Goal: Task Accomplishment & Management: Manage account settings

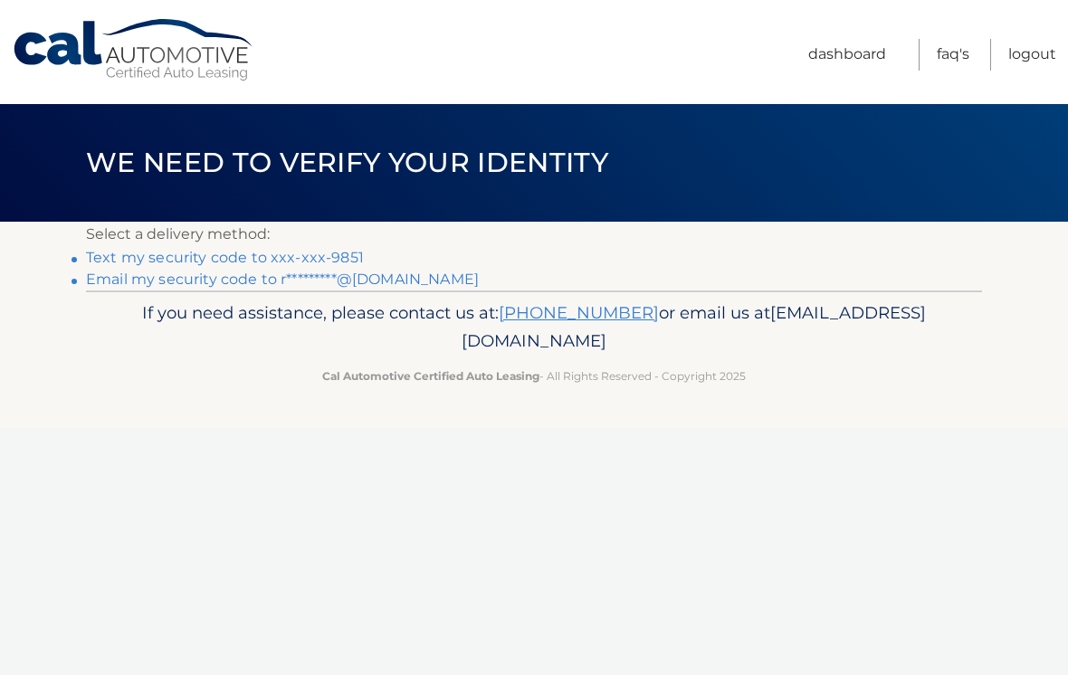
click at [155, 255] on link "Text my security code to xxx-xxx-9851" at bounding box center [225, 257] width 278 height 17
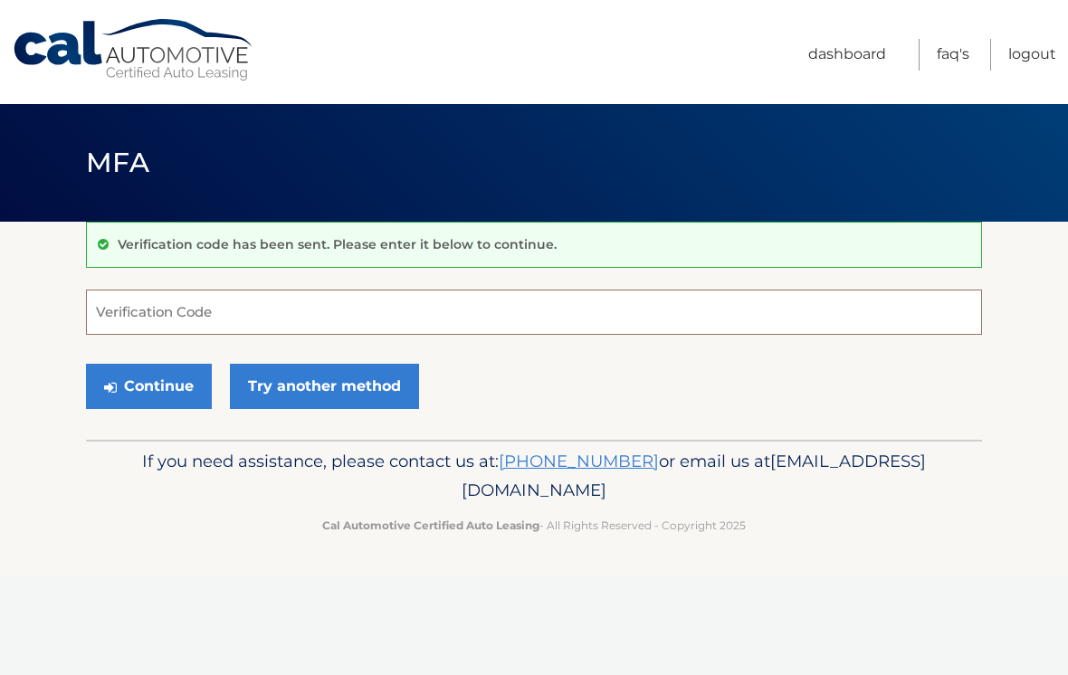
click at [103, 313] on input "Verification Code" at bounding box center [534, 312] width 896 height 45
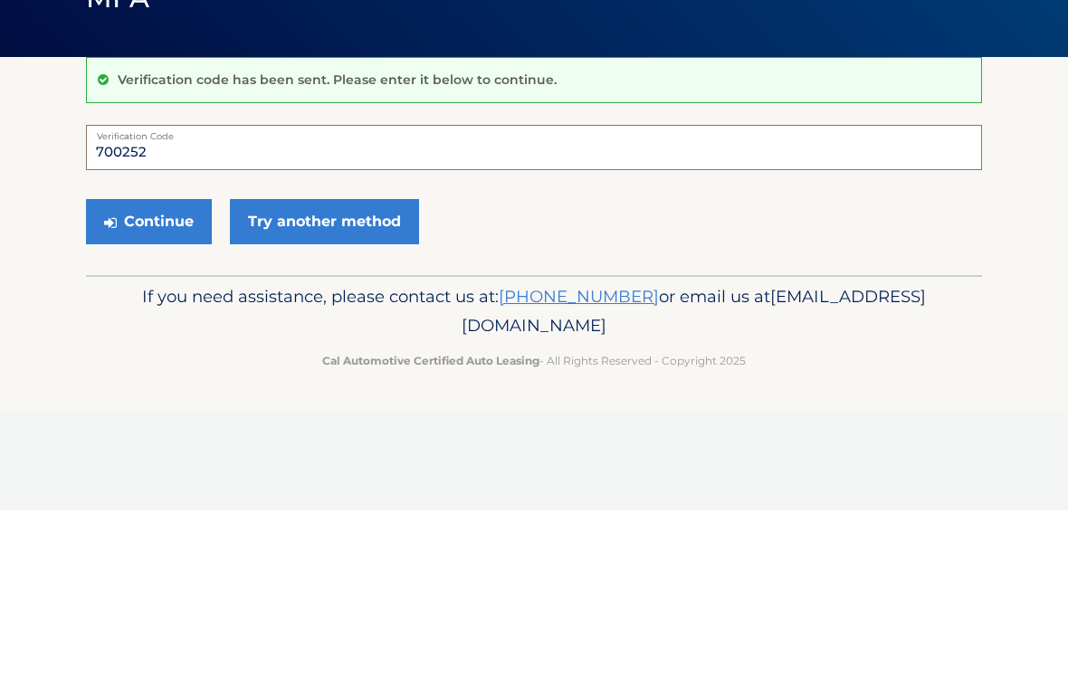
type input "700252"
click at [140, 364] on button "Continue" at bounding box center [149, 386] width 126 height 45
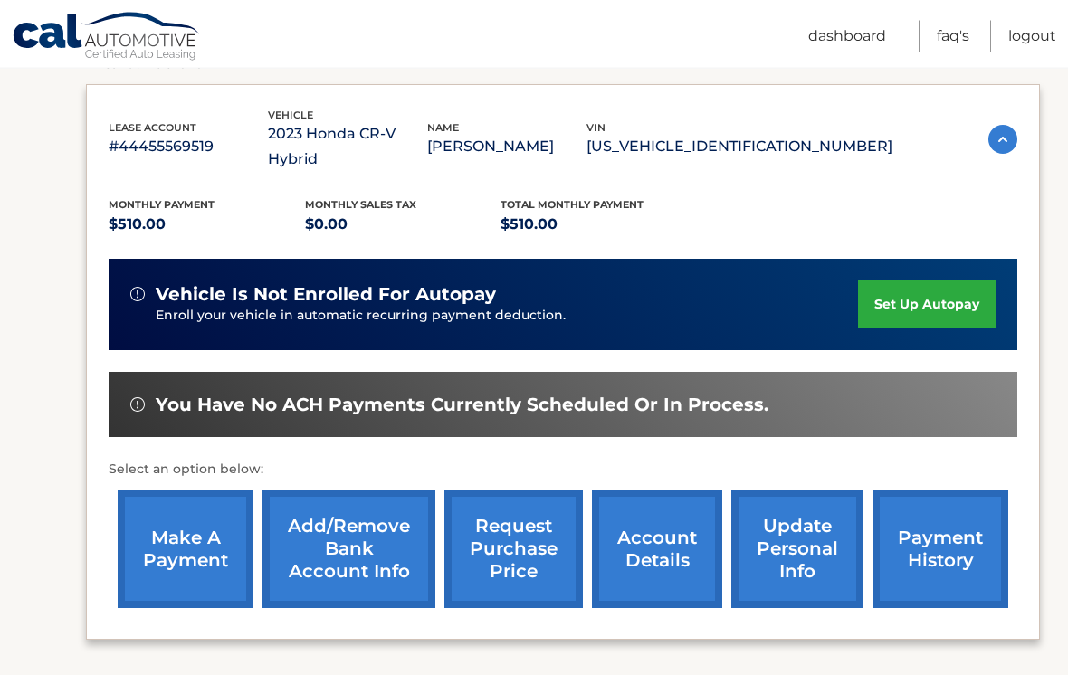
scroll to position [287, 0]
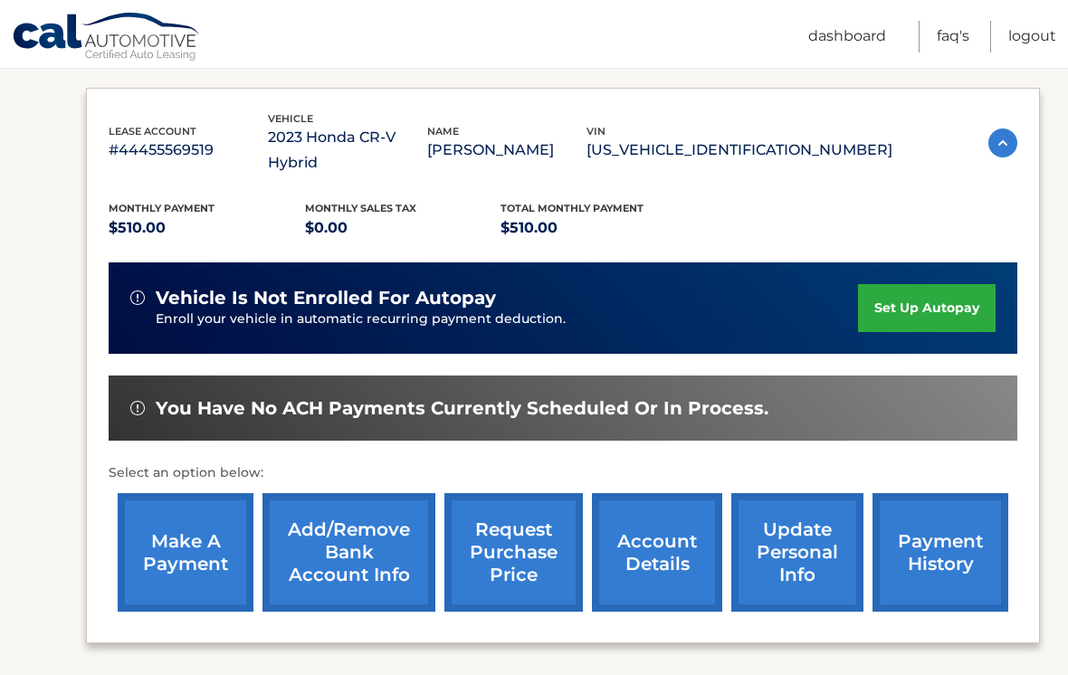
click at [172, 530] on link "make a payment" at bounding box center [186, 552] width 136 height 119
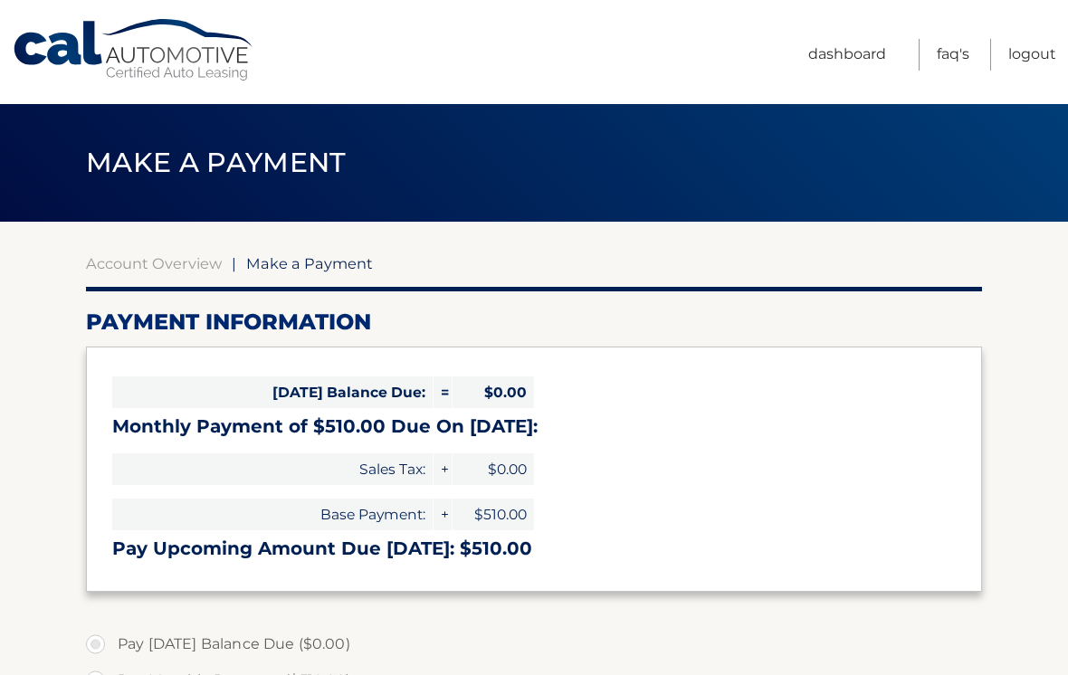
select select "ZjZkYjI5ZGMtZDMzNS00OWZiLTk4YTktNDQxNTU2NGYwNjQ3"
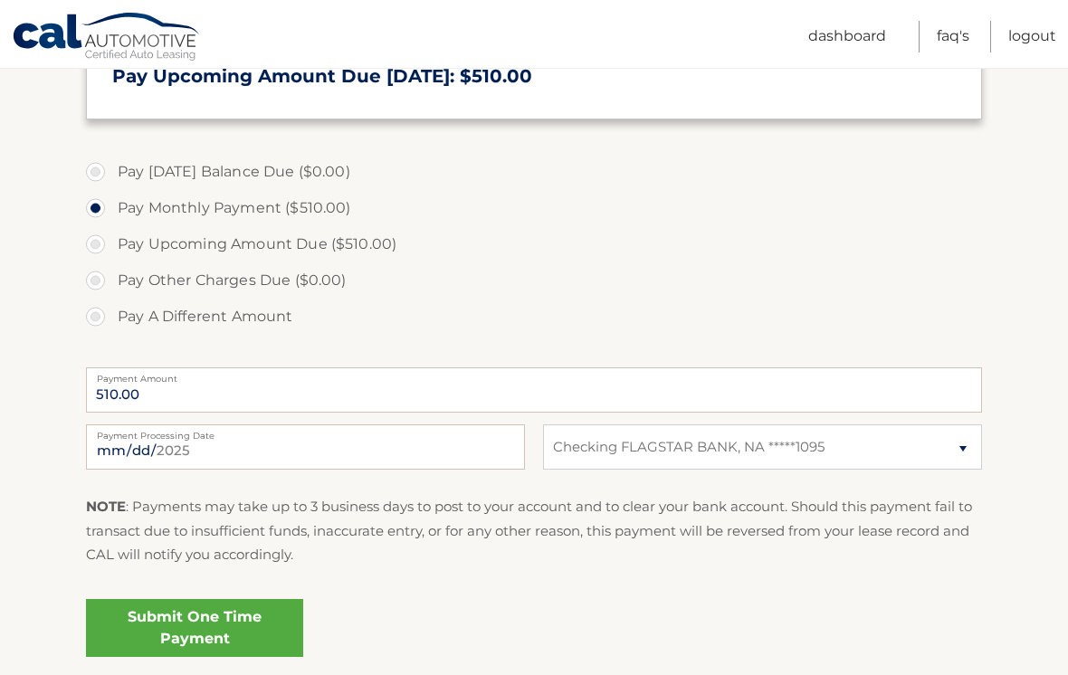
scroll to position [478, 0]
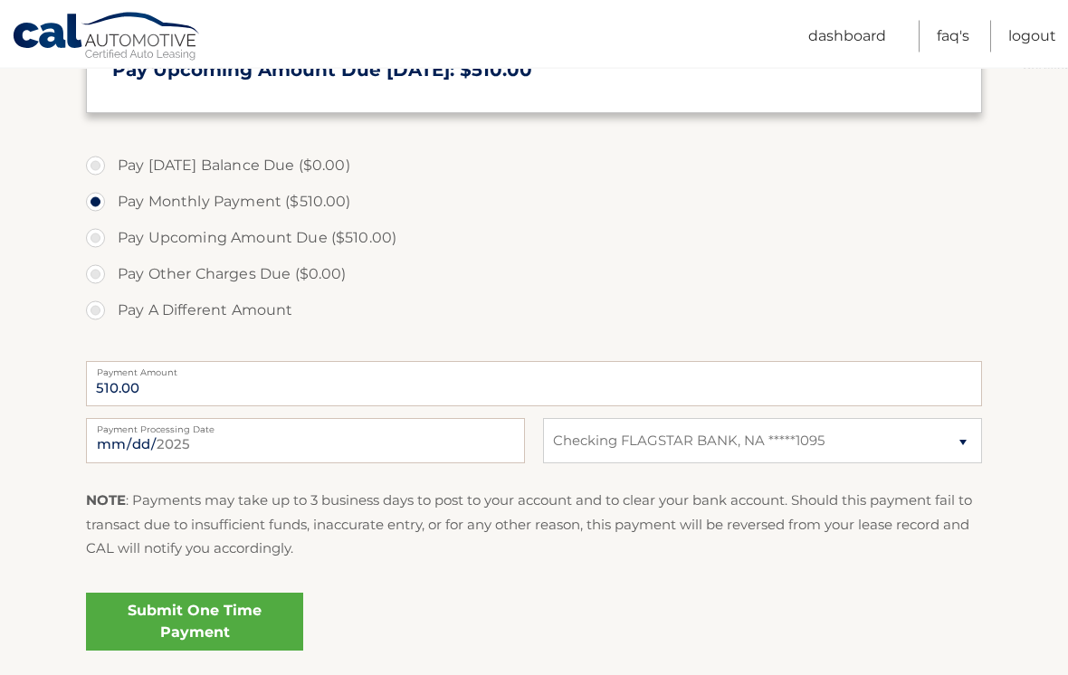
click at [147, 625] on link "Submit One Time Payment" at bounding box center [194, 623] width 217 height 58
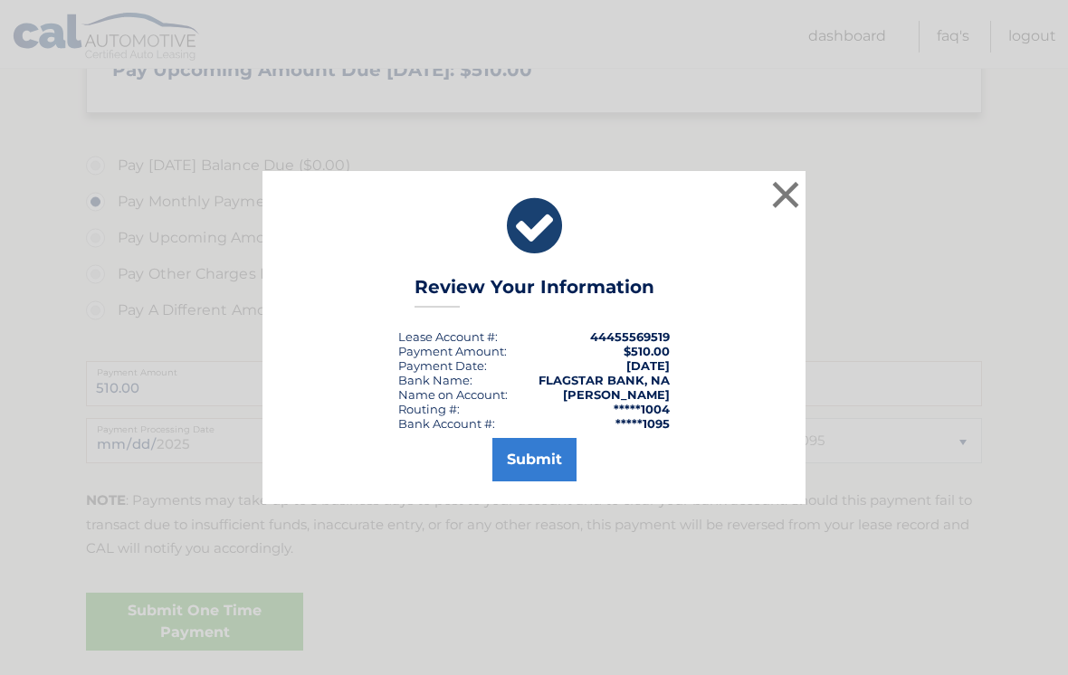
click at [512, 476] on button "Submit" at bounding box center [534, 459] width 84 height 43
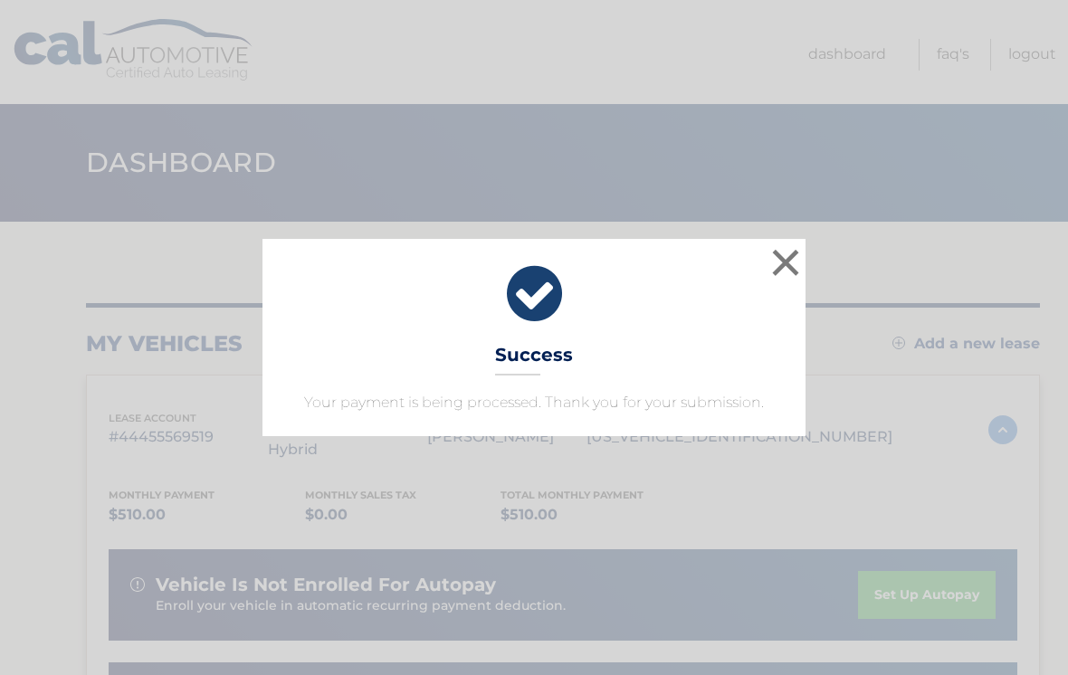
click at [785, 278] on button "×" at bounding box center [785, 262] width 36 height 36
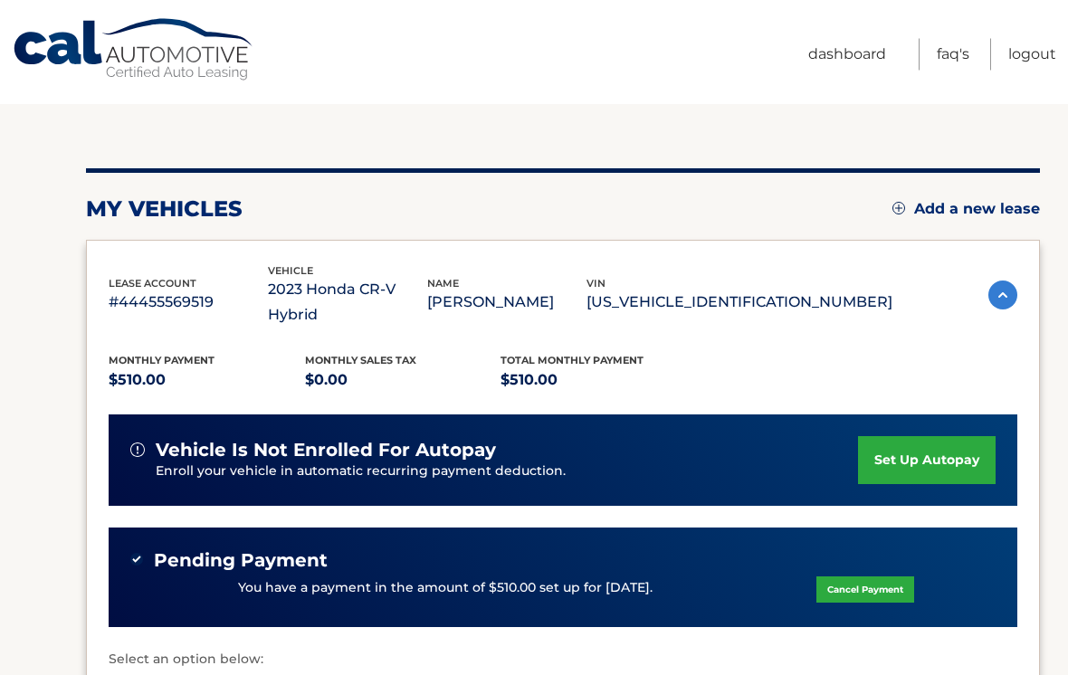
scroll to position [177, 0]
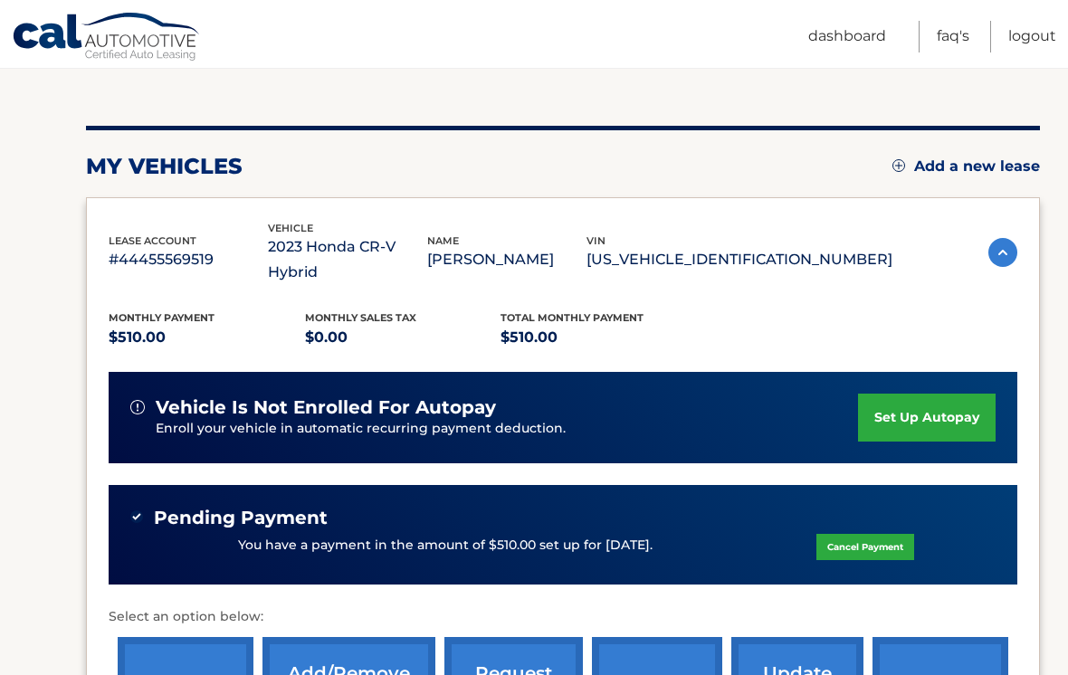
click at [1009, 27] on link "Logout" at bounding box center [1032, 37] width 48 height 32
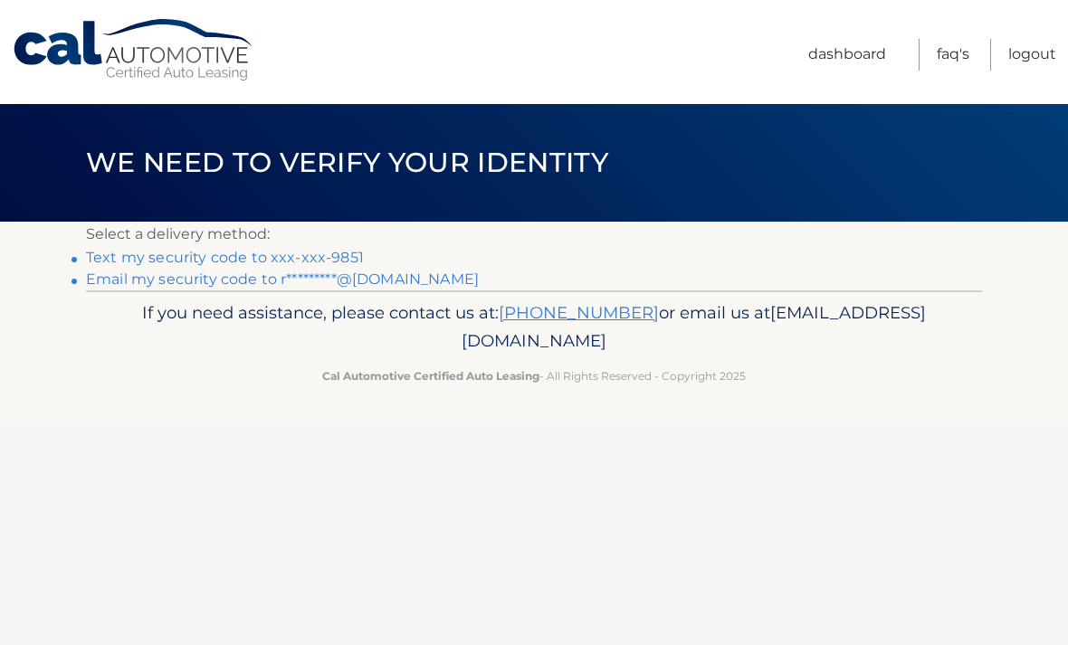
click at [175, 257] on link "Text my security code to xxx-xxx-9851" at bounding box center [225, 257] width 278 height 17
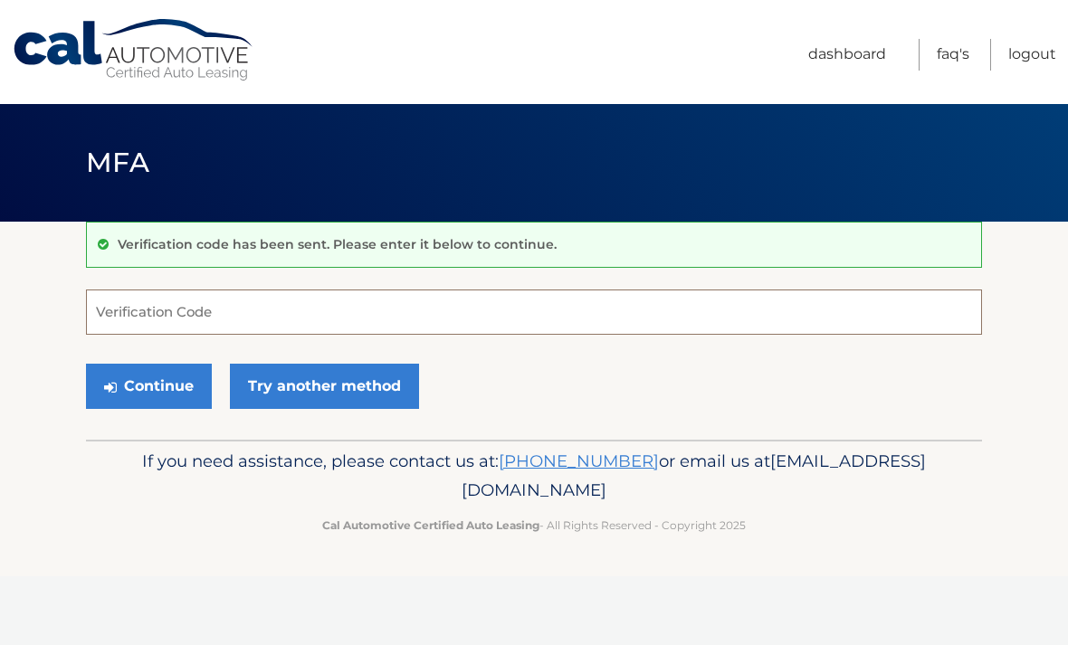
click at [116, 319] on input "Verification Code" at bounding box center [534, 312] width 896 height 45
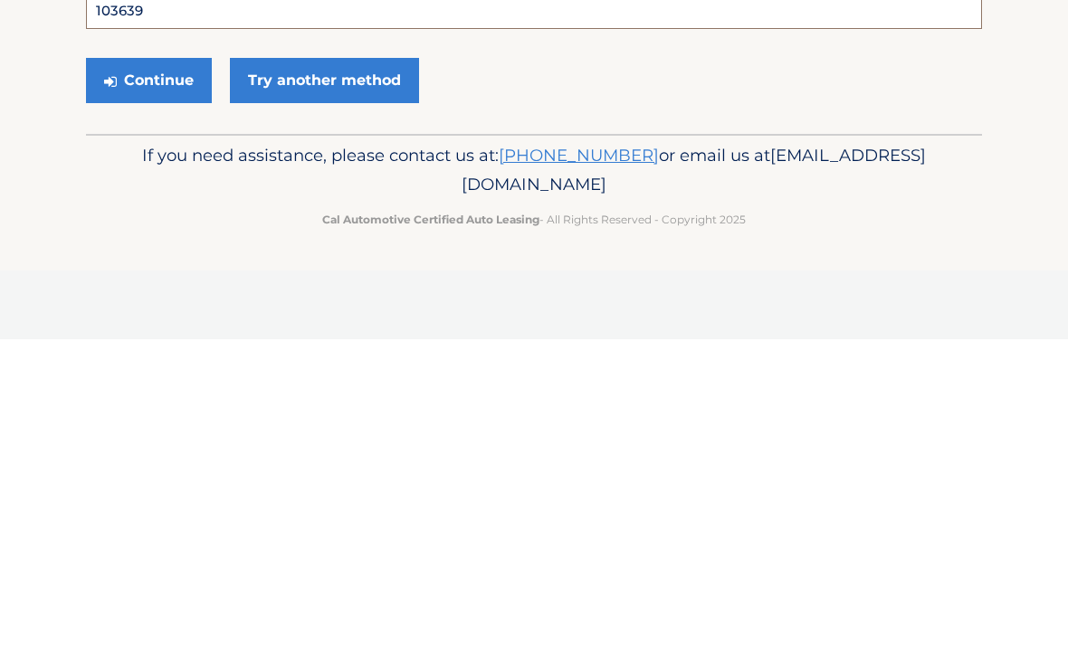
type input "103639"
click at [123, 364] on button "Continue" at bounding box center [149, 386] width 126 height 45
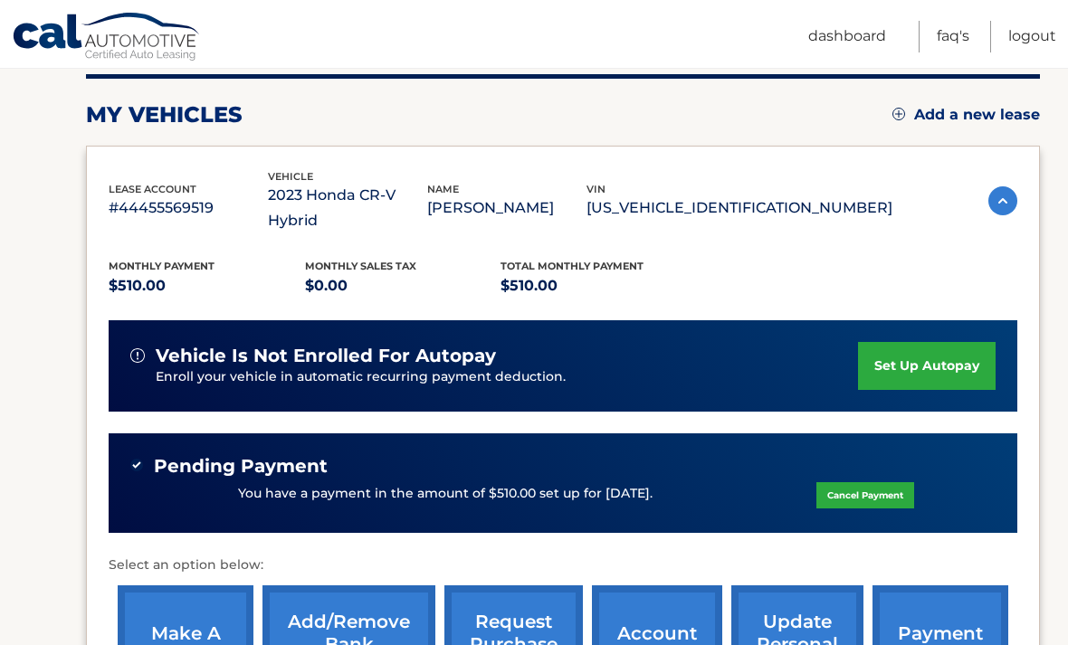
scroll to position [279, 0]
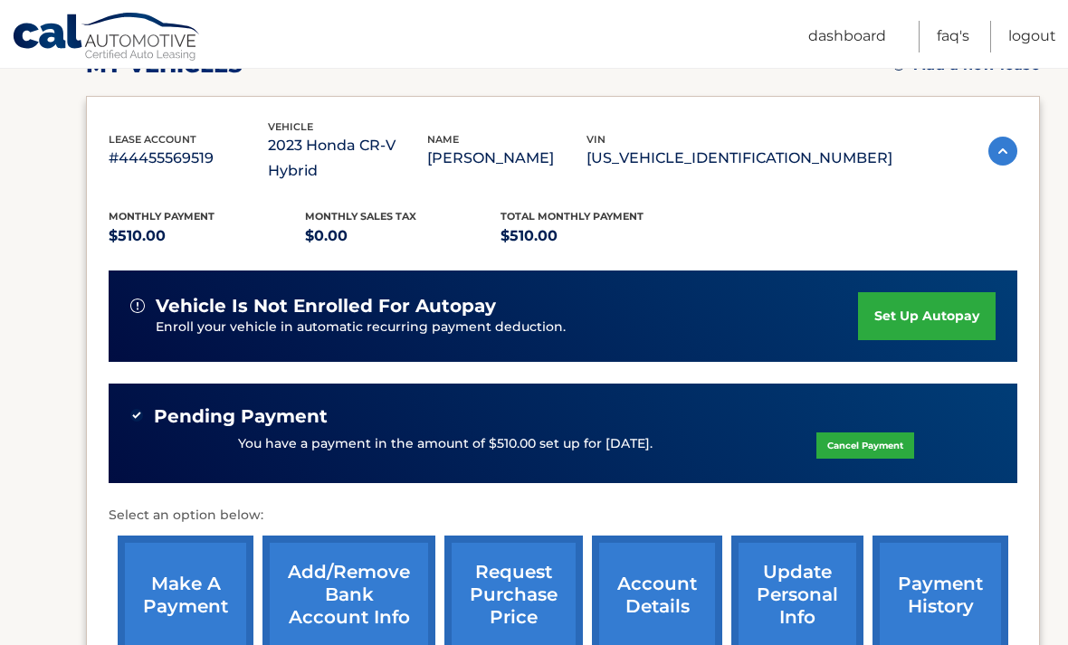
click at [842, 433] on link "Cancel Payment" at bounding box center [865, 446] width 98 height 26
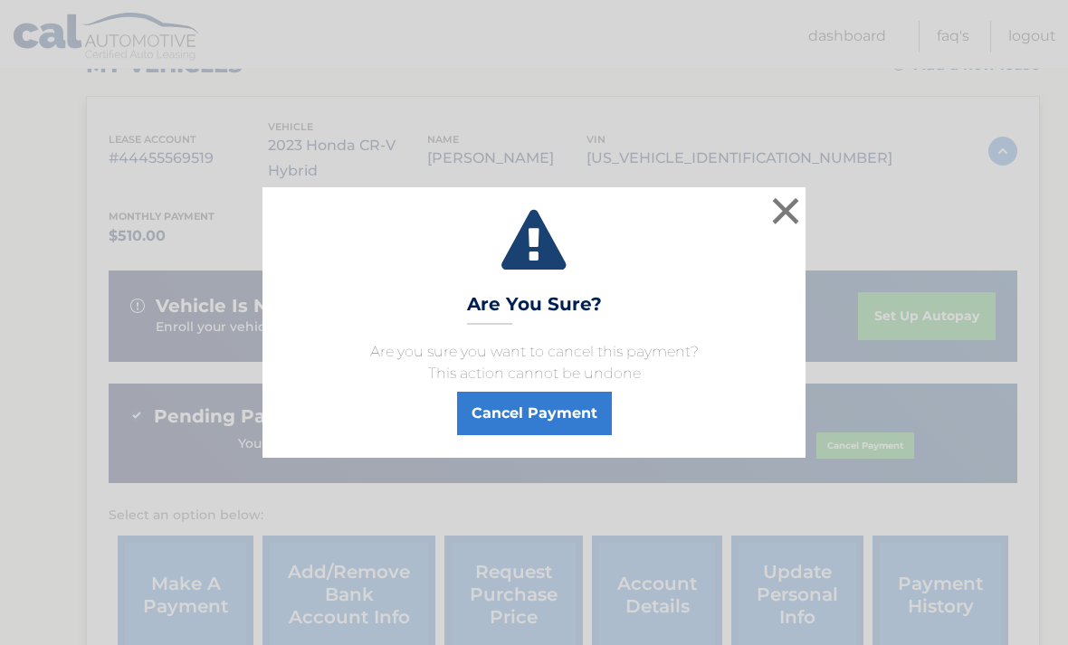
click at [497, 435] on button "Cancel Payment" at bounding box center [534, 413] width 155 height 43
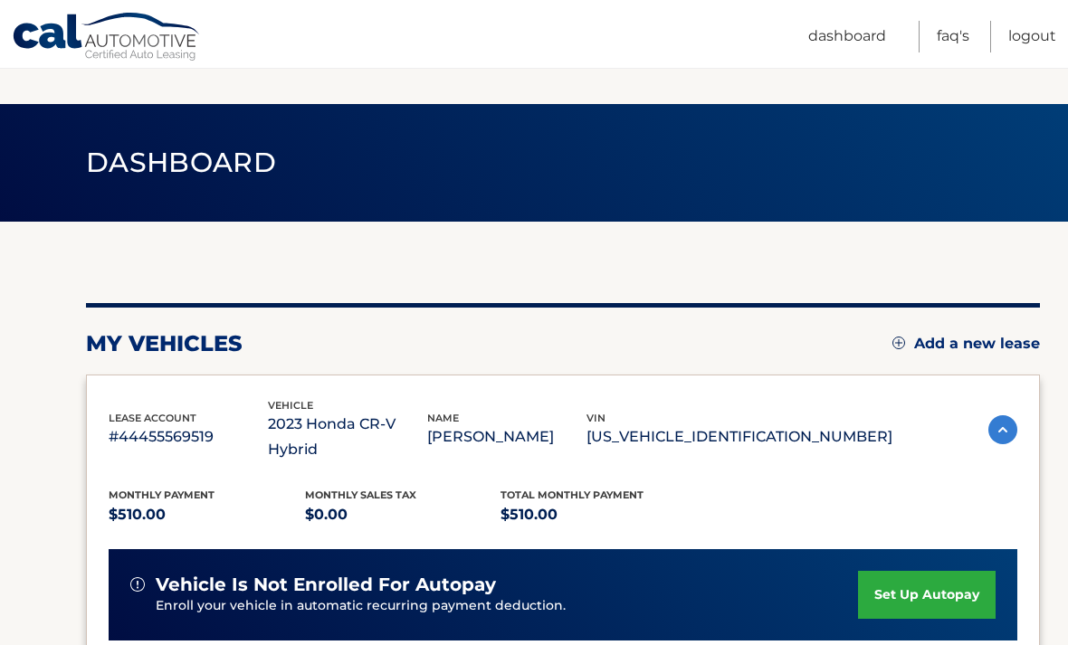
scroll to position [337, 0]
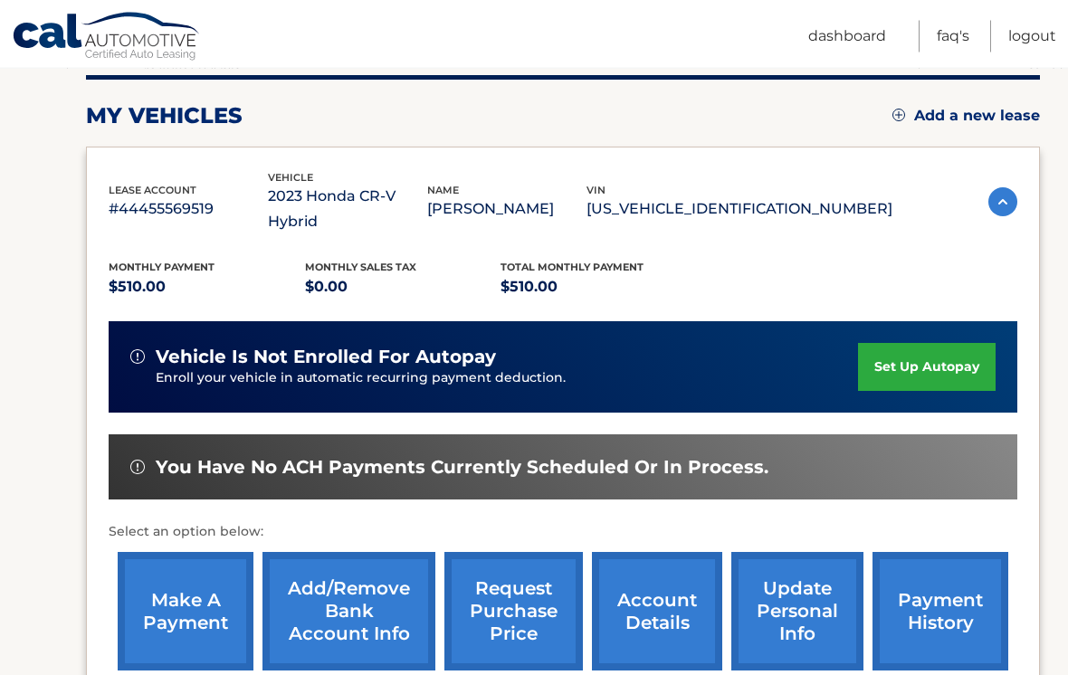
scroll to position [389, 0]
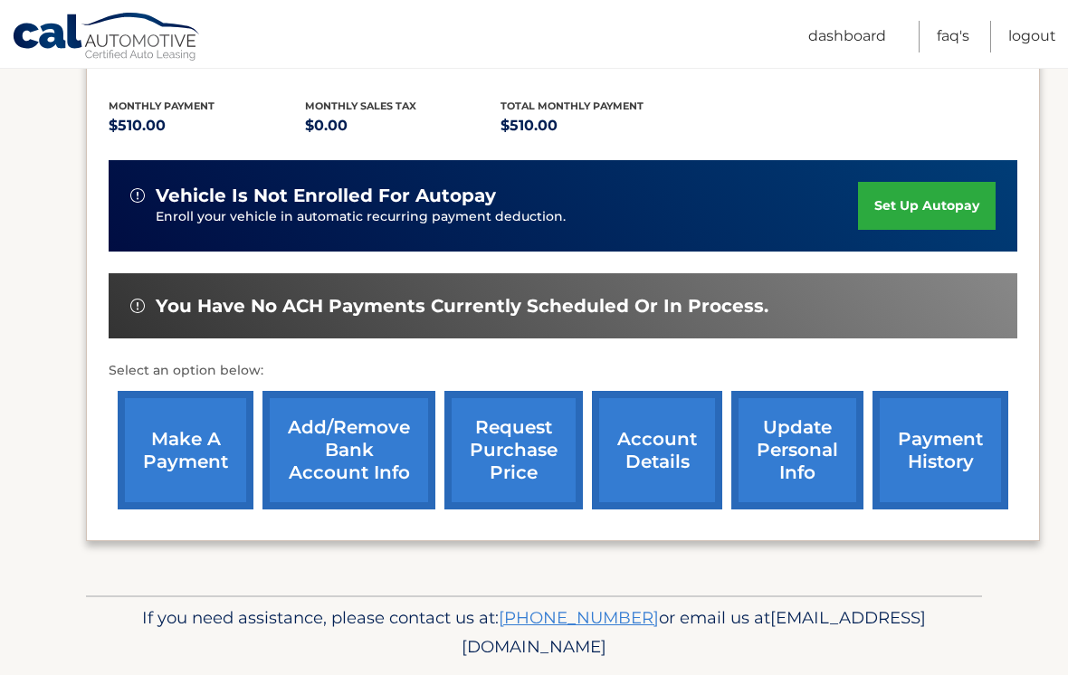
click at [145, 433] on link "make a payment" at bounding box center [186, 450] width 136 height 119
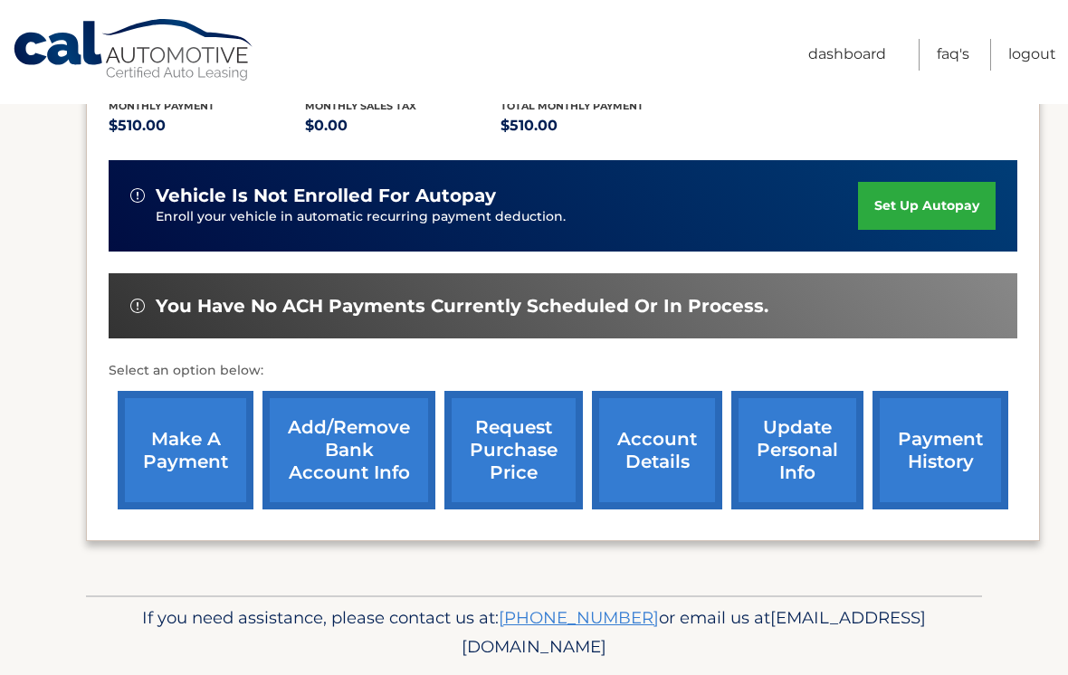
scroll to position [417, 0]
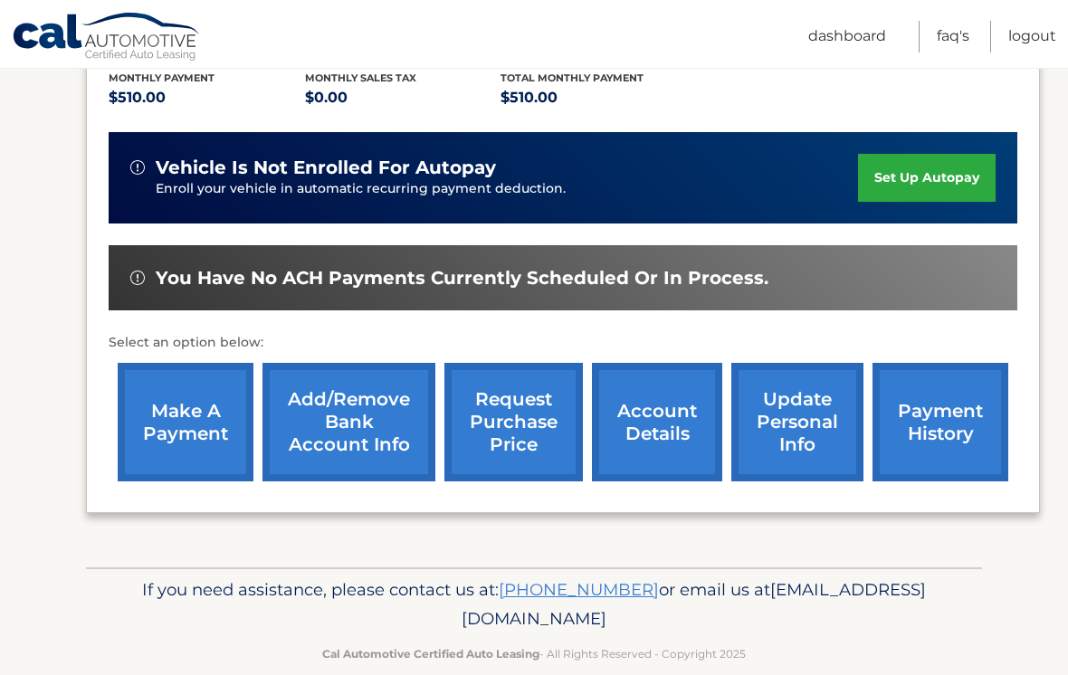
click at [1018, 43] on link "Logout" at bounding box center [1032, 37] width 48 height 32
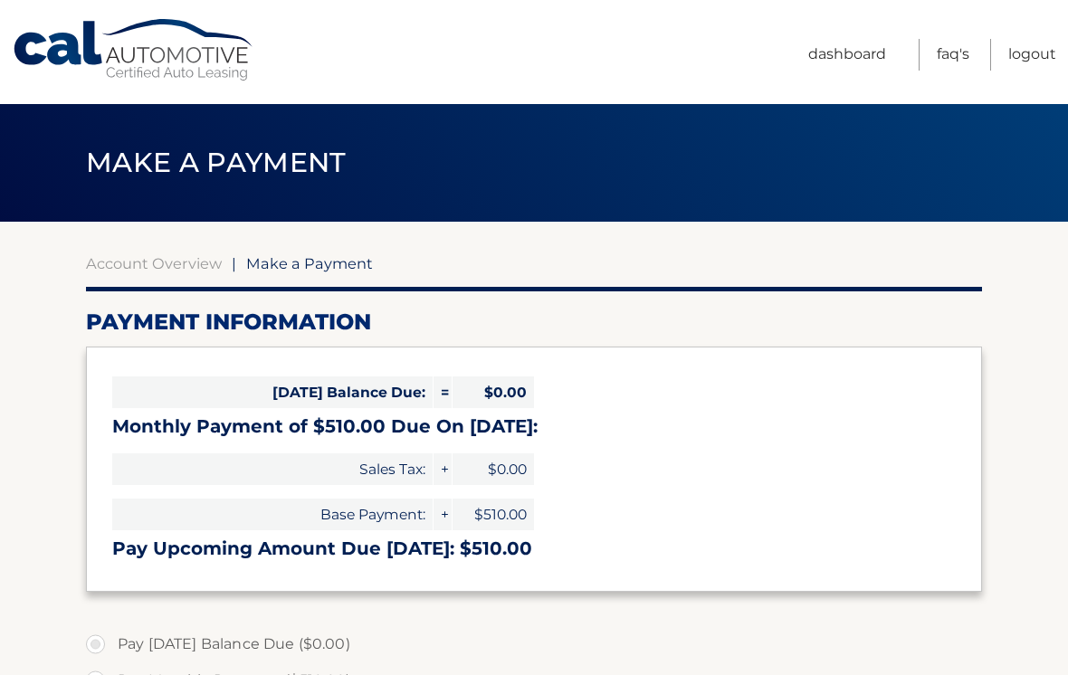
select select "ZjZkYjI5ZGMtZDMzNS00OWZiLTk4YTktNDQxNTU2NGYwNjQ3"
